Goal: Obtain resource: Download file/media

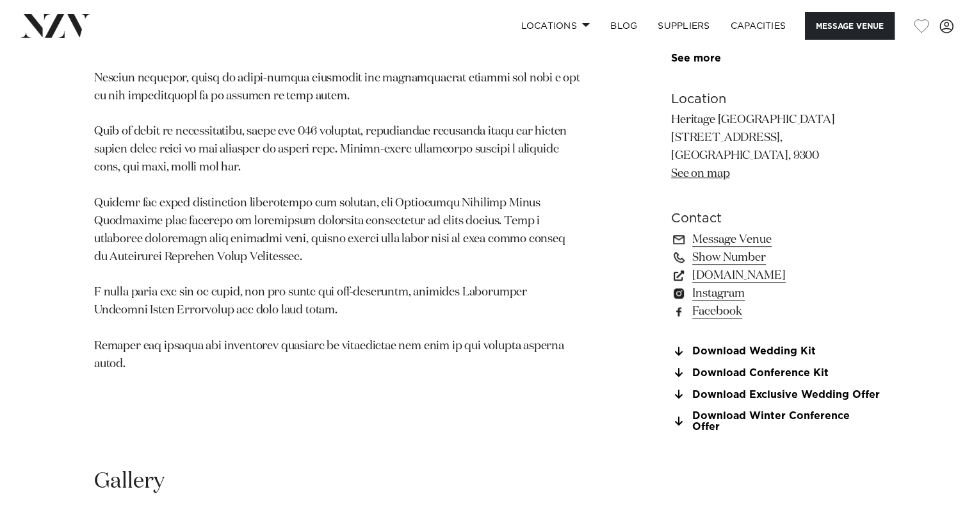
scroll to position [1144, 0]
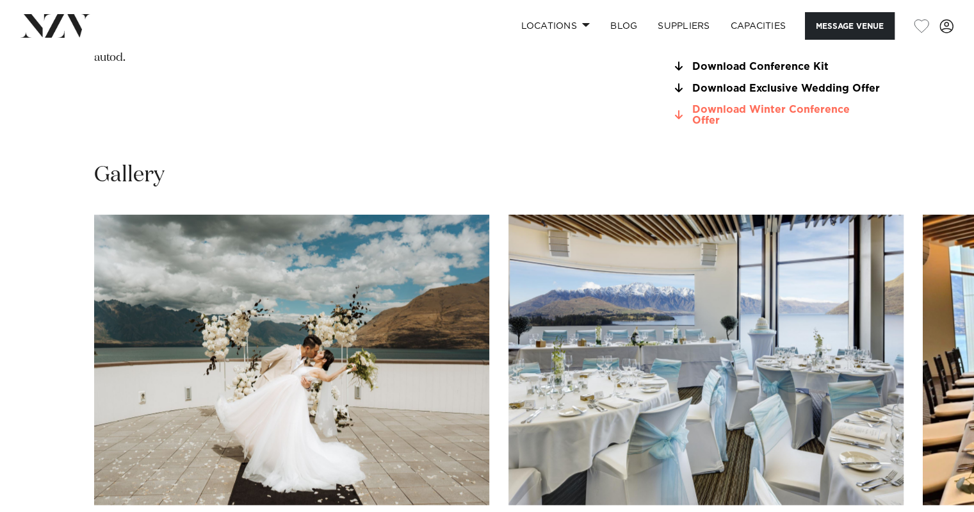
click at [738, 126] on link "Download Winter Conference Offer" at bounding box center [775, 115] width 209 height 22
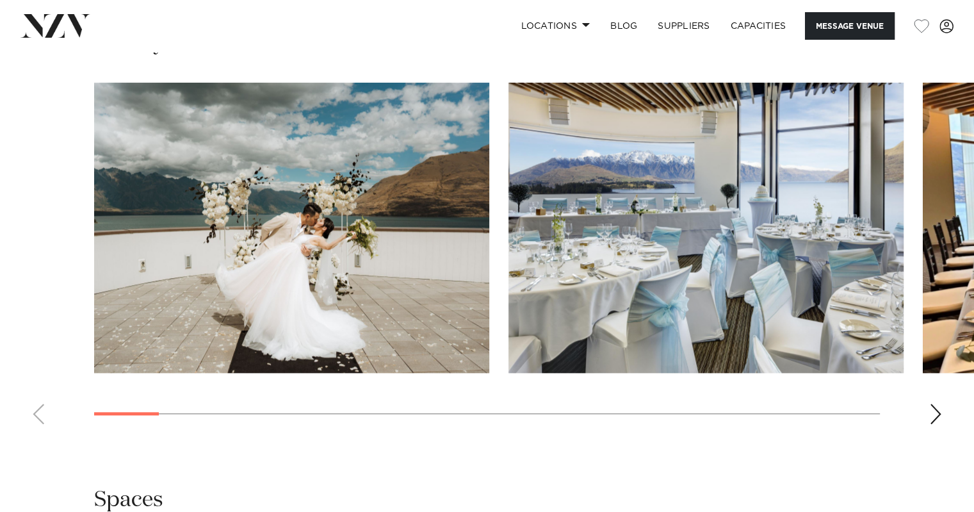
scroll to position [1278, 0]
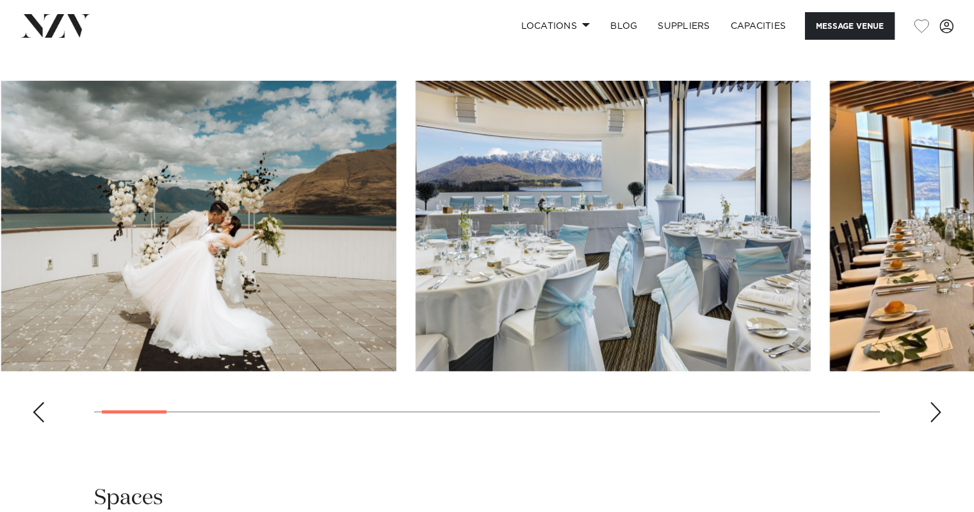
click at [153, 424] on swiper-container at bounding box center [487, 257] width 974 height 352
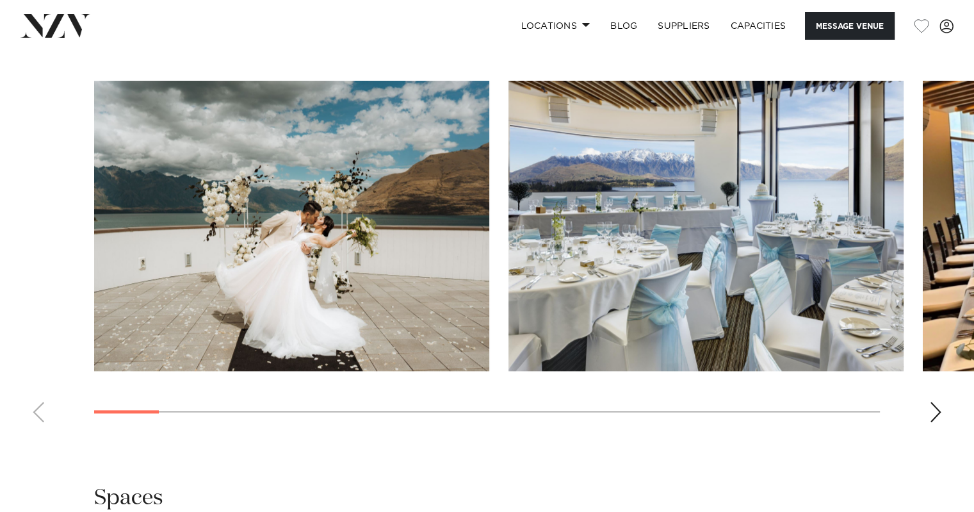
click at [605, 307] on img "2 / 23" at bounding box center [705, 226] width 395 height 290
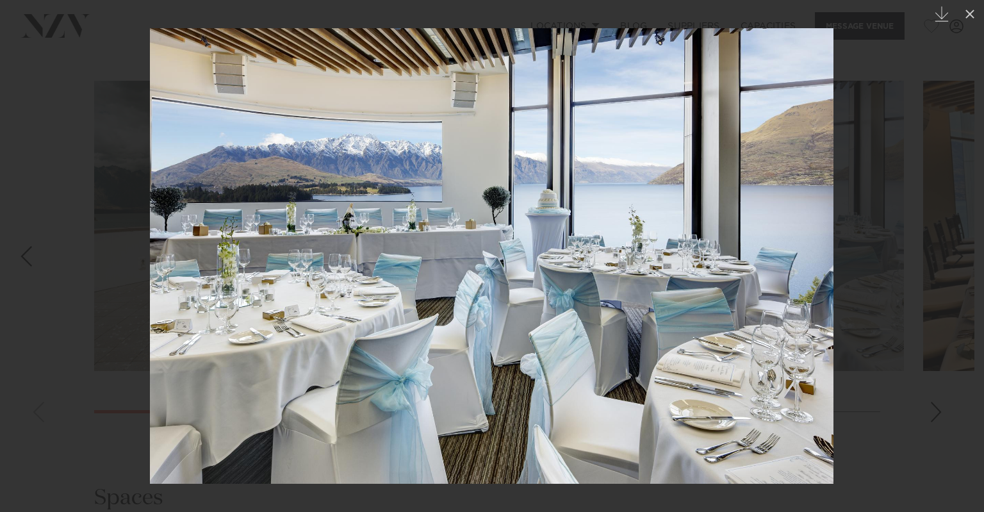
click at [908, 145] on div at bounding box center [492, 256] width 984 height 512
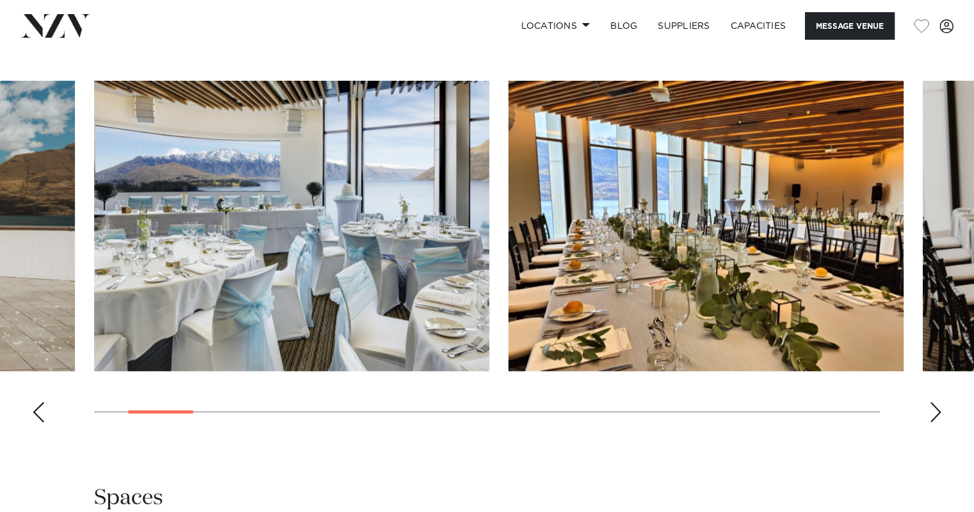
click at [793, 261] on img "3 / 23" at bounding box center [705, 226] width 395 height 290
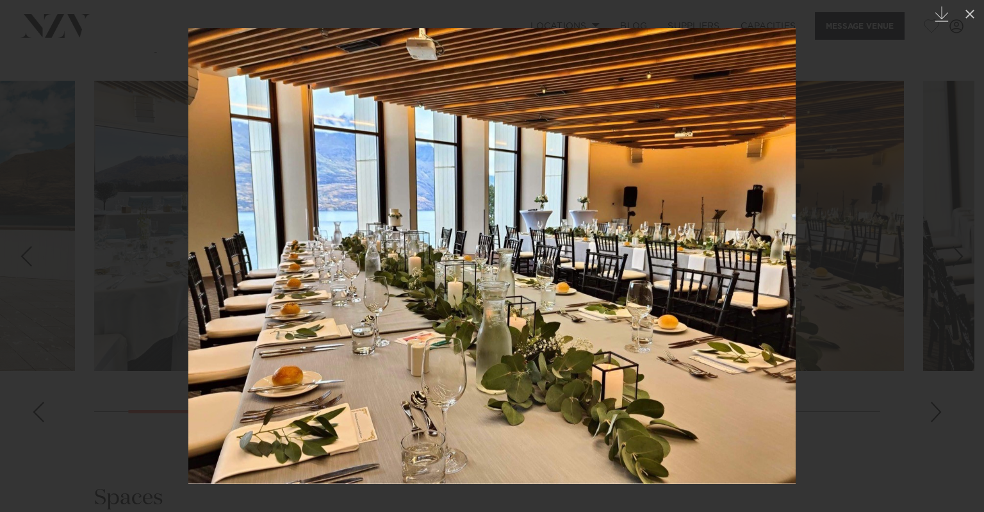
click at [900, 145] on div at bounding box center [492, 256] width 984 height 512
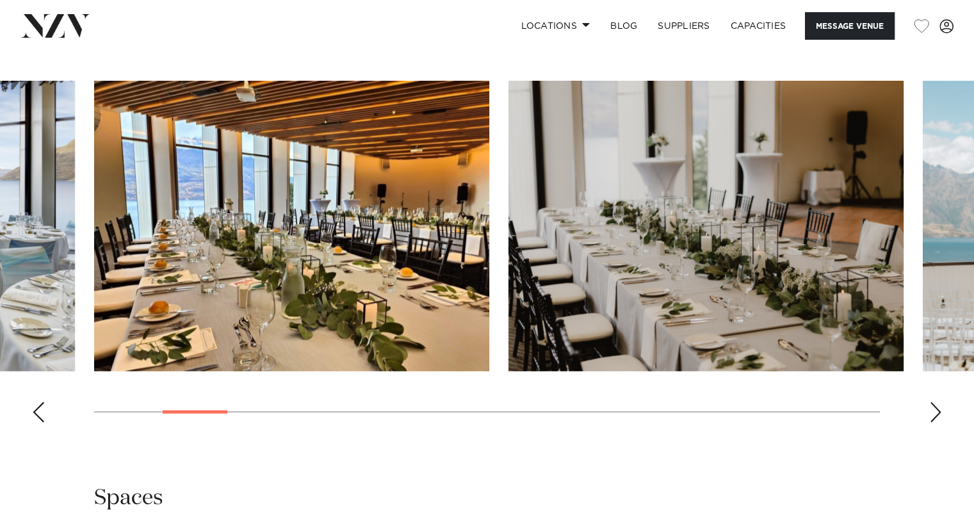
click at [722, 240] on img "4 / 23" at bounding box center [705, 226] width 395 height 290
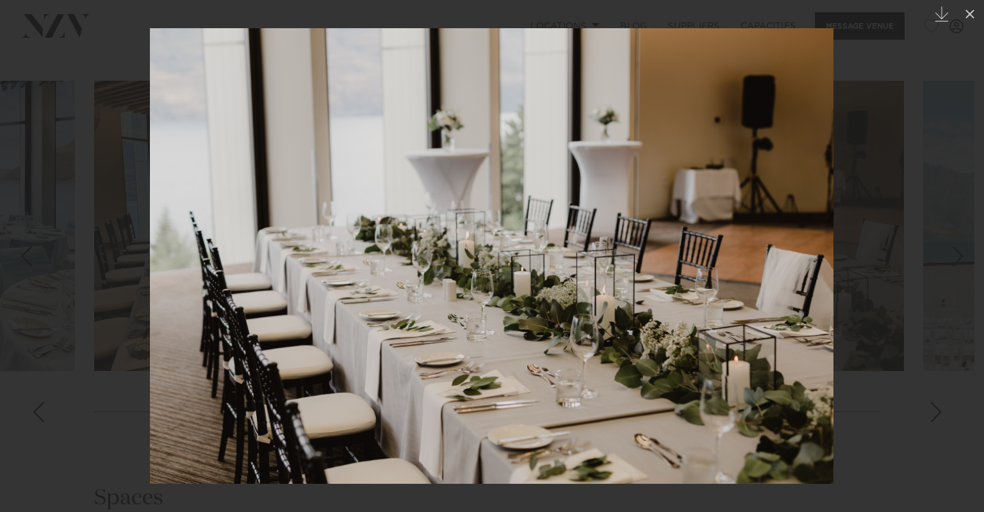
click at [867, 147] on div at bounding box center [492, 256] width 984 height 512
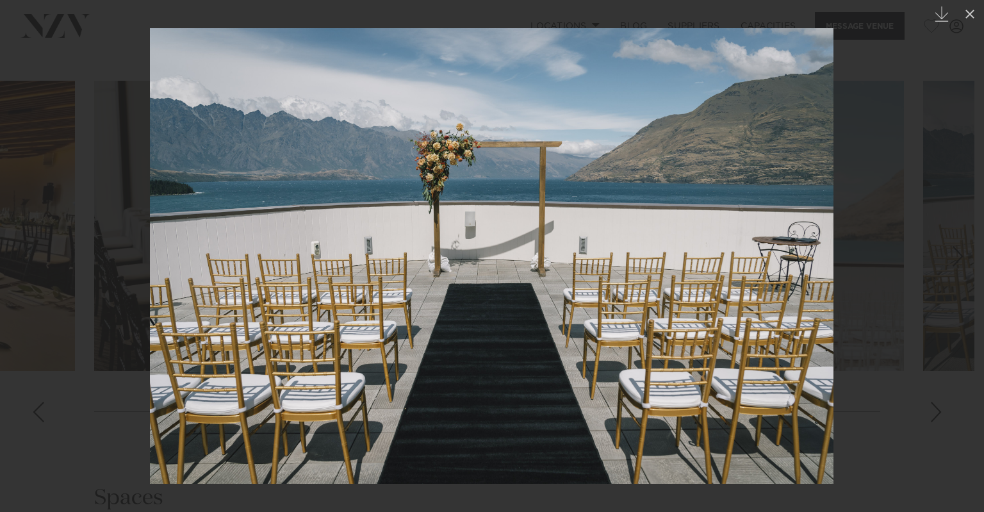
click at [656, 150] on img at bounding box center [491, 255] width 683 height 455
click at [964, 19] on icon at bounding box center [969, 13] width 15 height 15
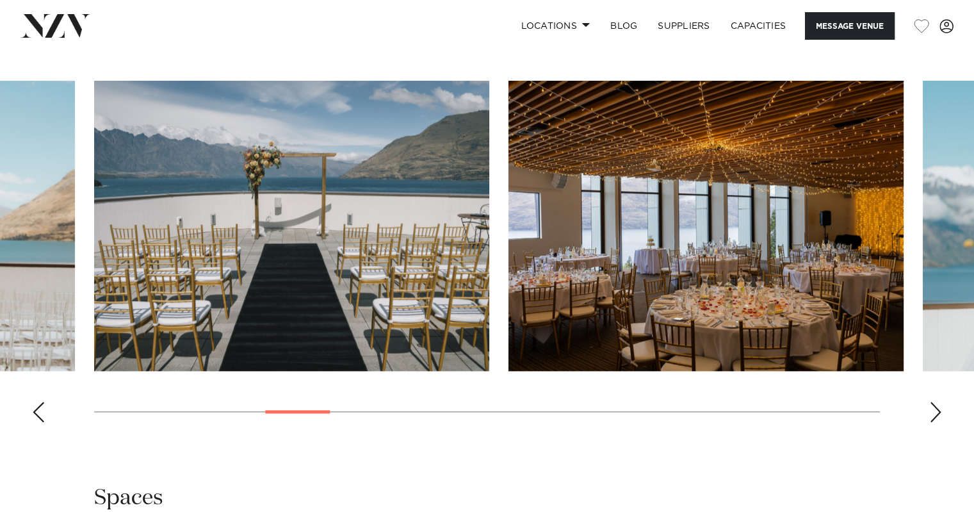
click at [663, 279] on img "7 / 23" at bounding box center [705, 226] width 395 height 290
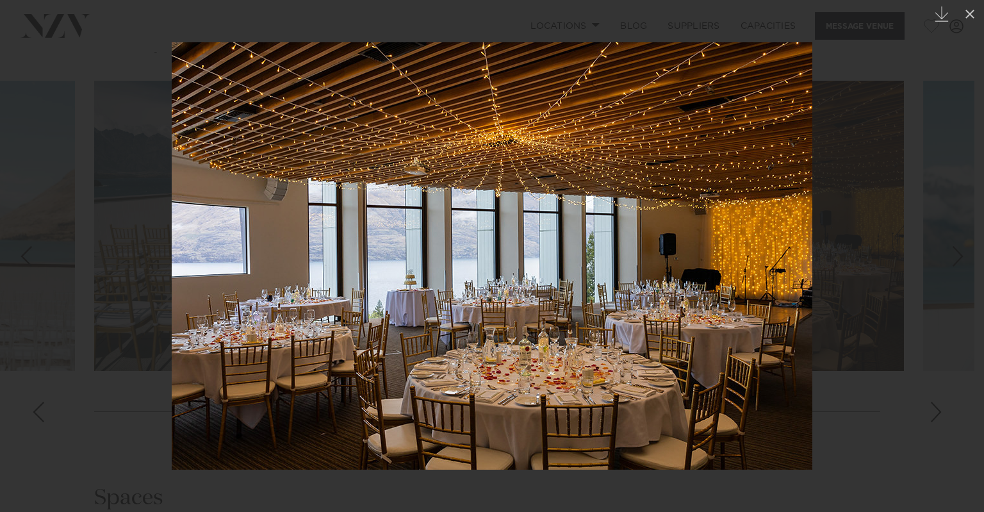
click at [939, 153] on div at bounding box center [492, 256] width 984 height 512
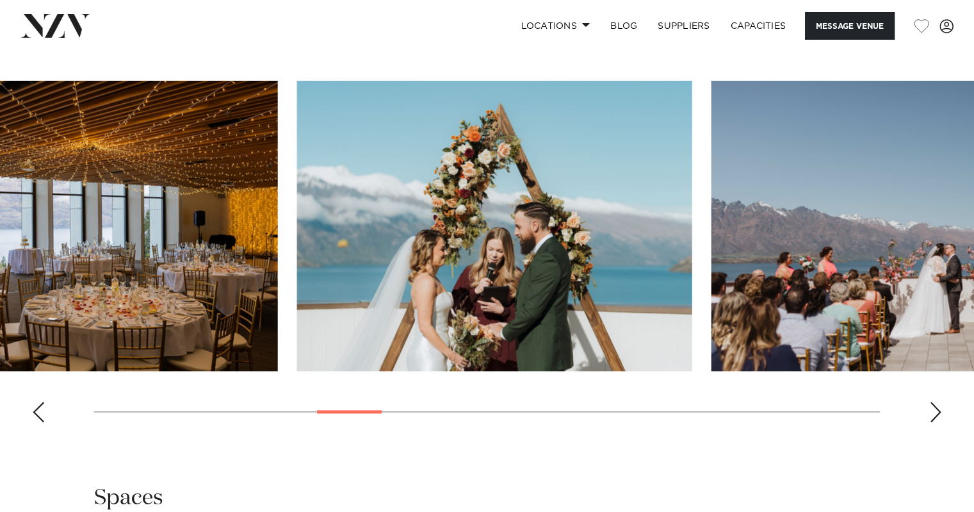
click at [100, 414] on swiper-container at bounding box center [487, 257] width 974 height 352
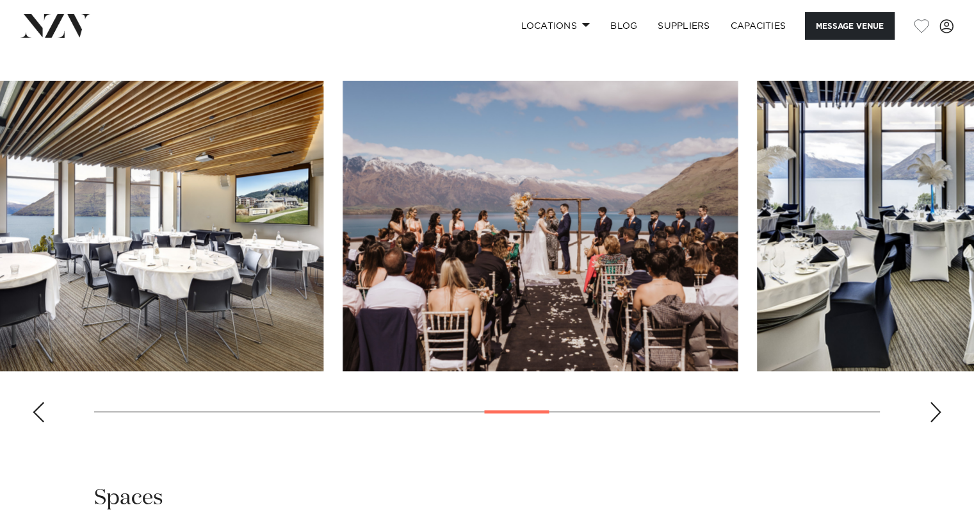
click at [522, 432] on swiper-container at bounding box center [487, 257] width 974 height 352
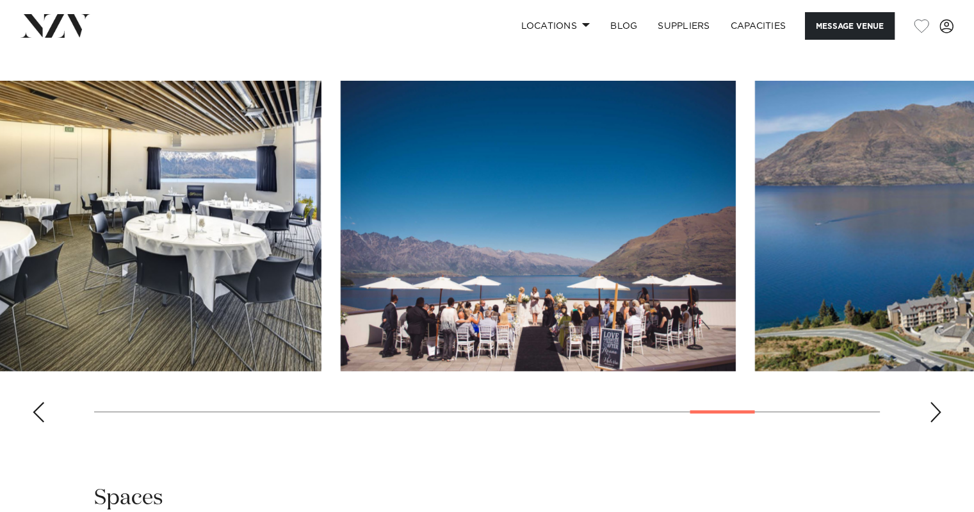
click at [730, 413] on div at bounding box center [722, 411] width 65 height 3
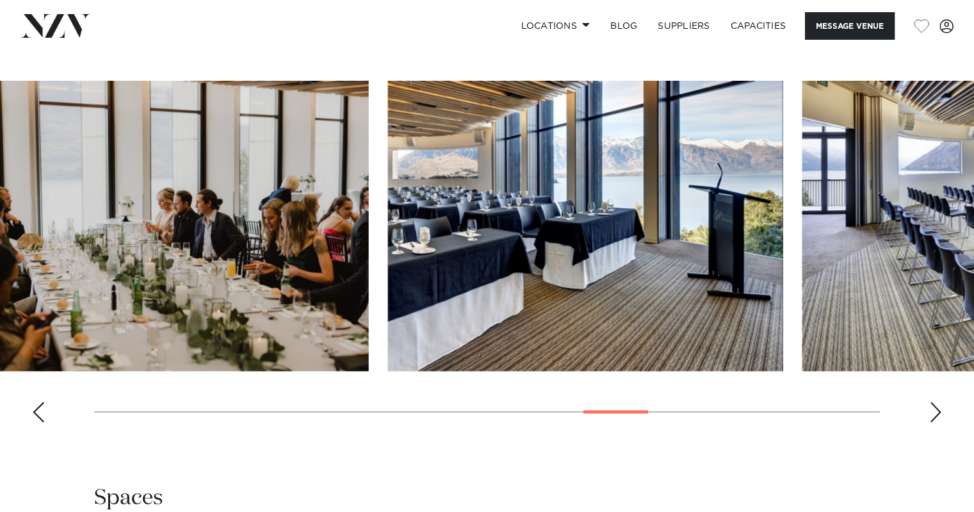
click at [635, 431] on swiper-container at bounding box center [487, 257] width 974 height 352
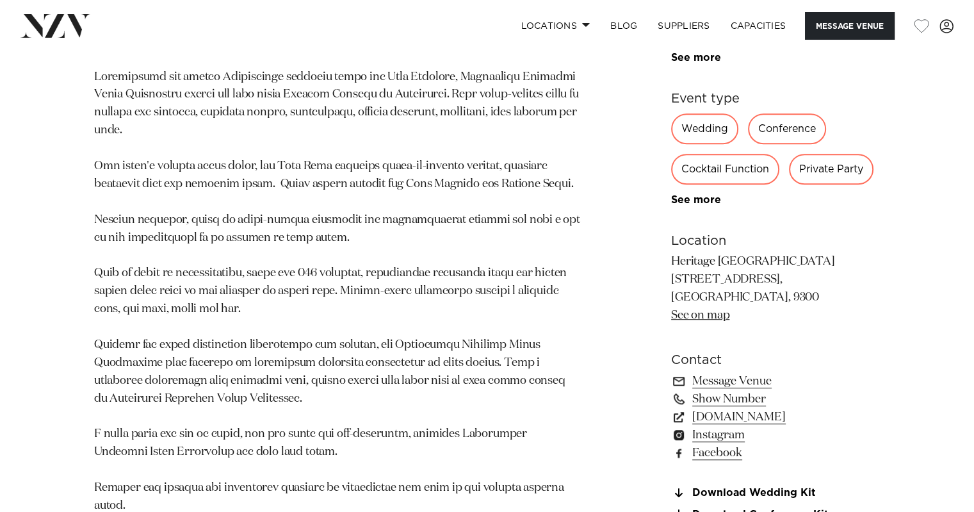
scroll to position [878, 0]
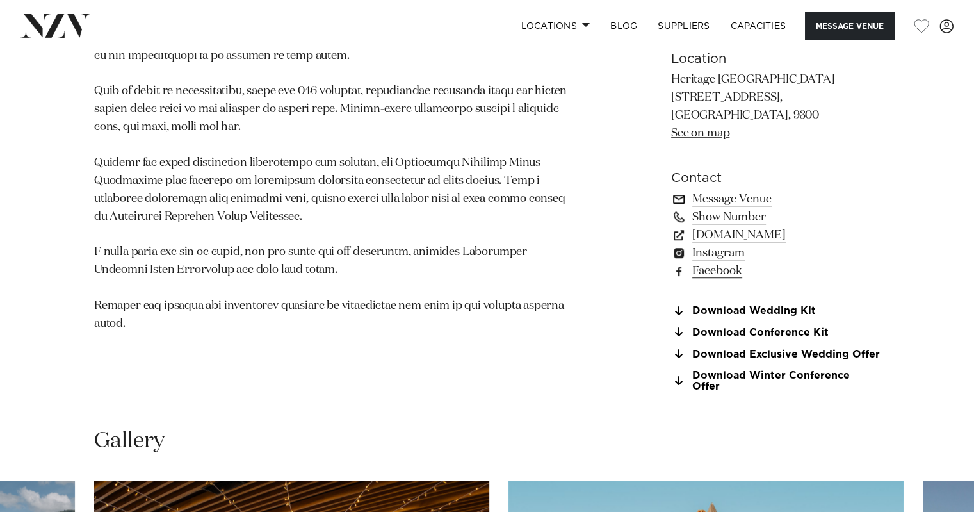
click at [712, 208] on link "Message Venue" at bounding box center [775, 199] width 209 height 18
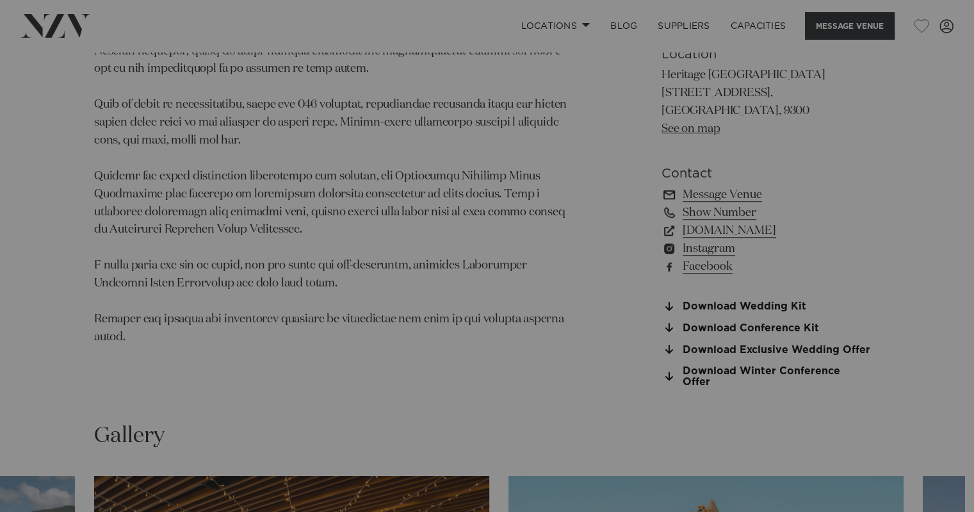
scroll to position [882, 0]
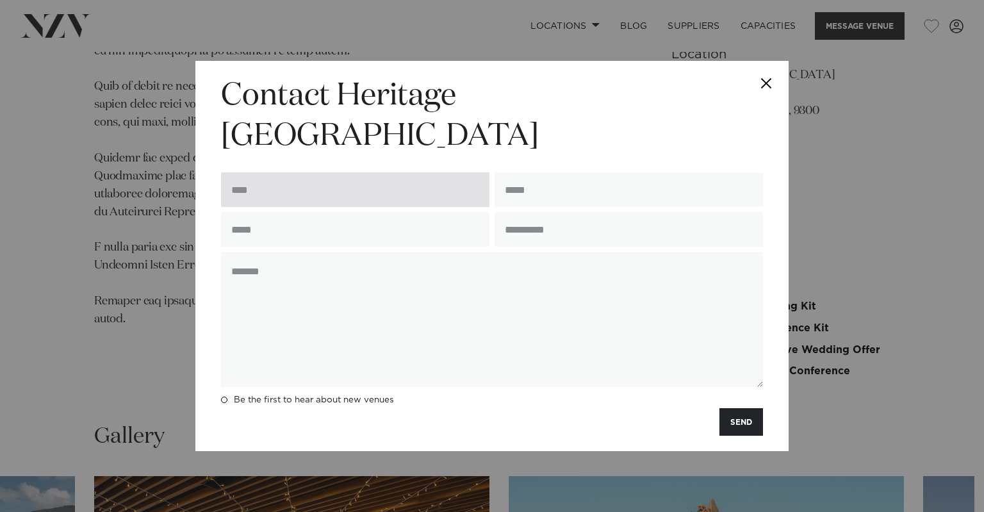
click at [343, 172] on input "text" at bounding box center [355, 189] width 268 height 35
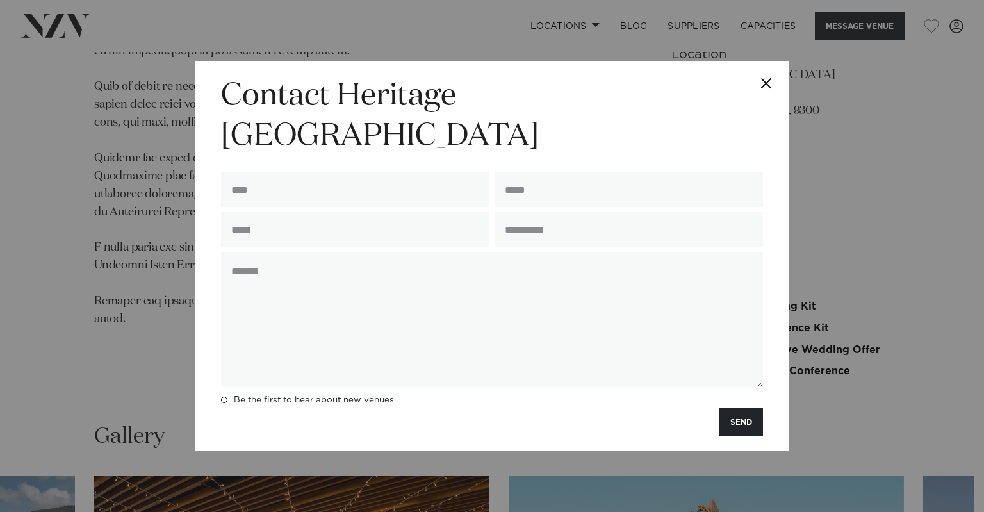
click at [762, 101] on button "Close" at bounding box center [765, 83] width 45 height 45
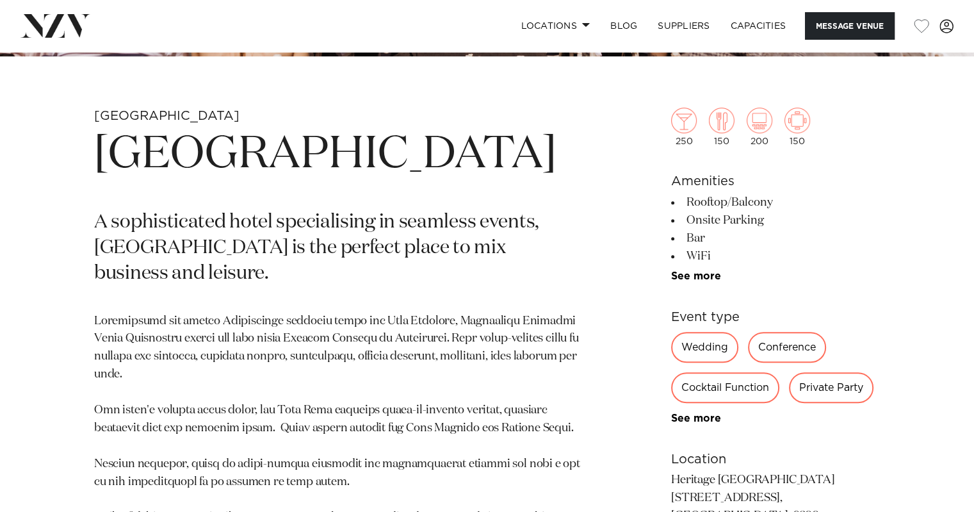
scroll to position [451, 0]
